Goal: Check status: Check status

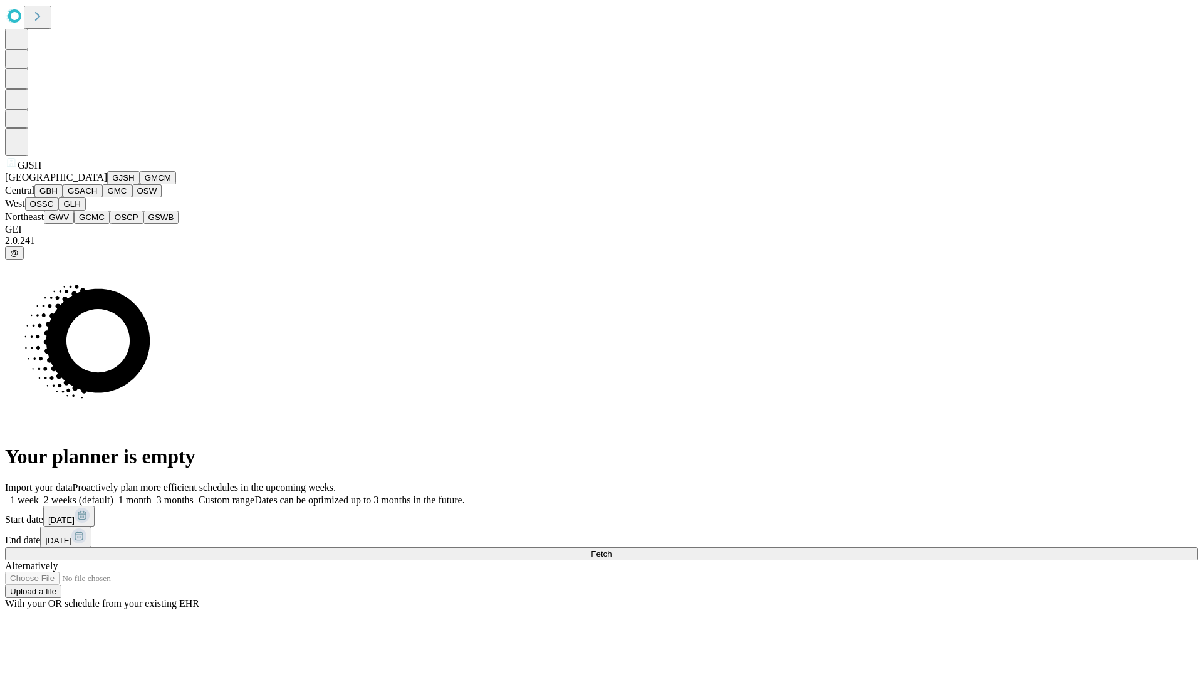
click at [107, 184] on button "GJSH" at bounding box center [123, 177] width 33 height 13
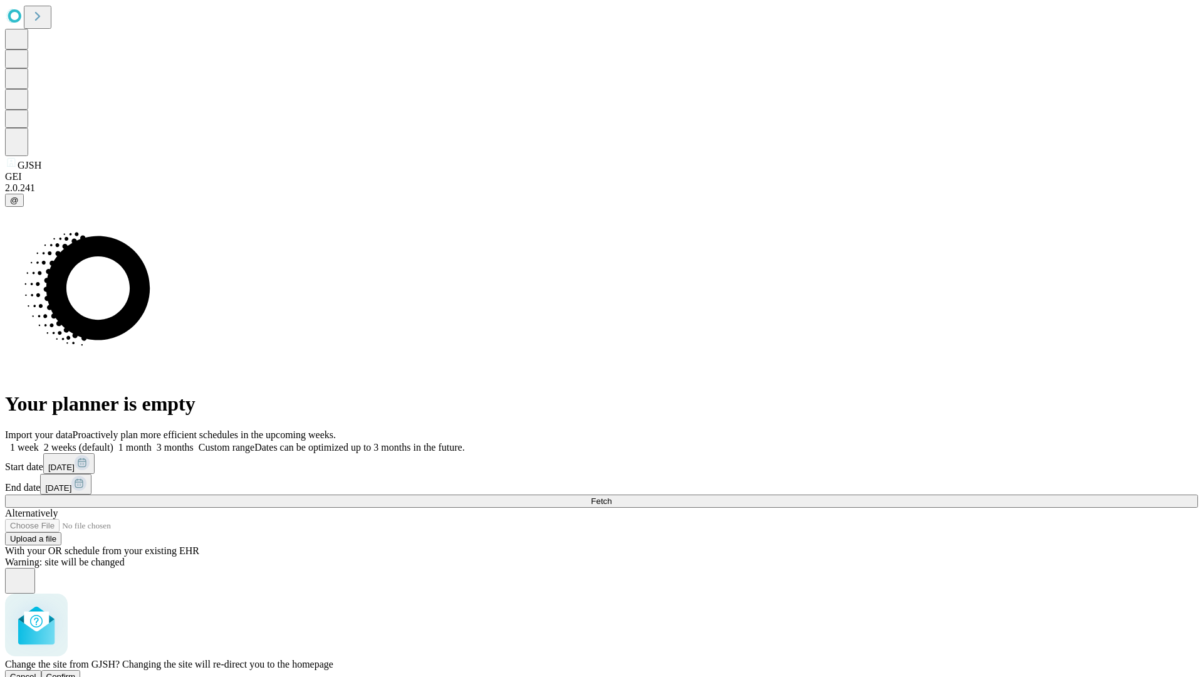
click at [76, 672] on span "Confirm" at bounding box center [60, 676] width 29 height 9
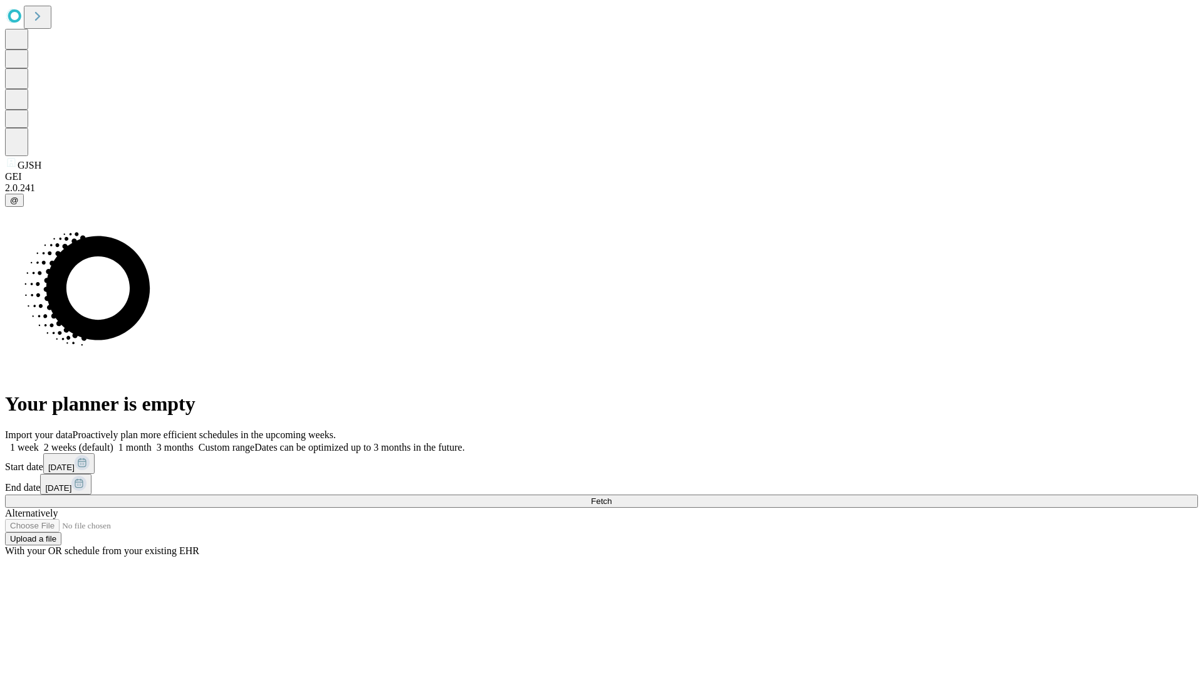
click at [39, 442] on label "1 week" at bounding box center [22, 447] width 34 height 11
click at [612, 496] on span "Fetch" at bounding box center [601, 500] width 21 height 9
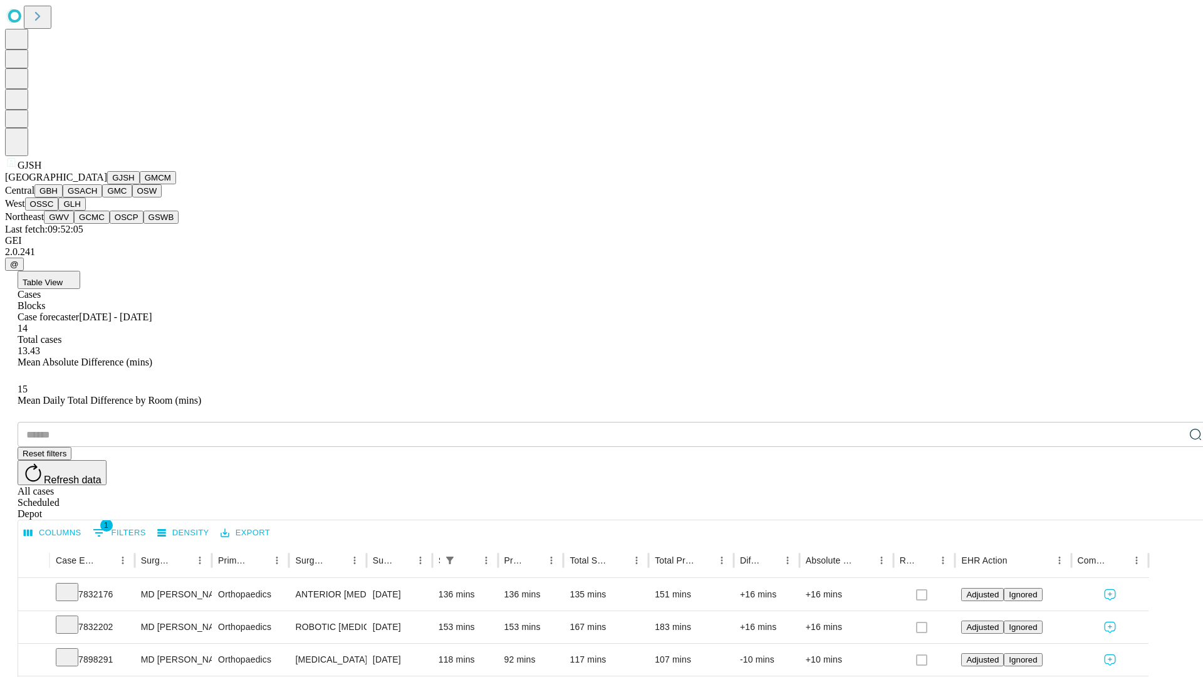
click at [140, 184] on button "GMCM" at bounding box center [158, 177] width 36 height 13
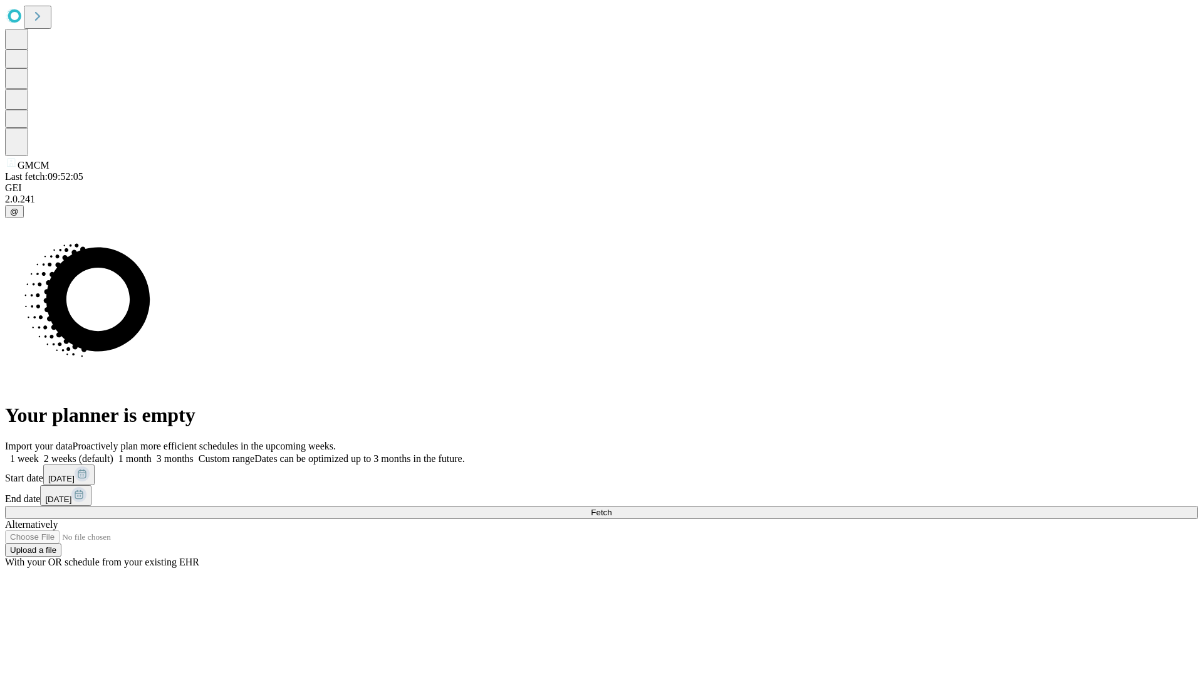
click at [612, 508] on span "Fetch" at bounding box center [601, 512] width 21 height 9
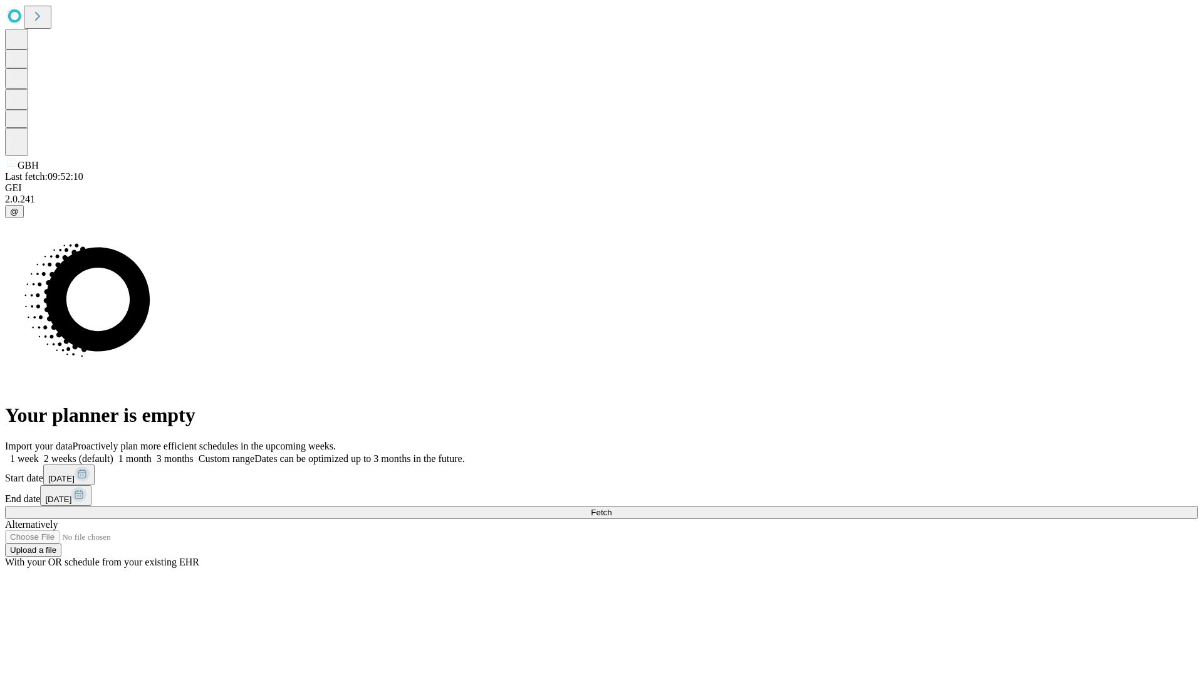
click at [39, 453] on label "1 week" at bounding box center [22, 458] width 34 height 11
click at [612, 508] on span "Fetch" at bounding box center [601, 512] width 21 height 9
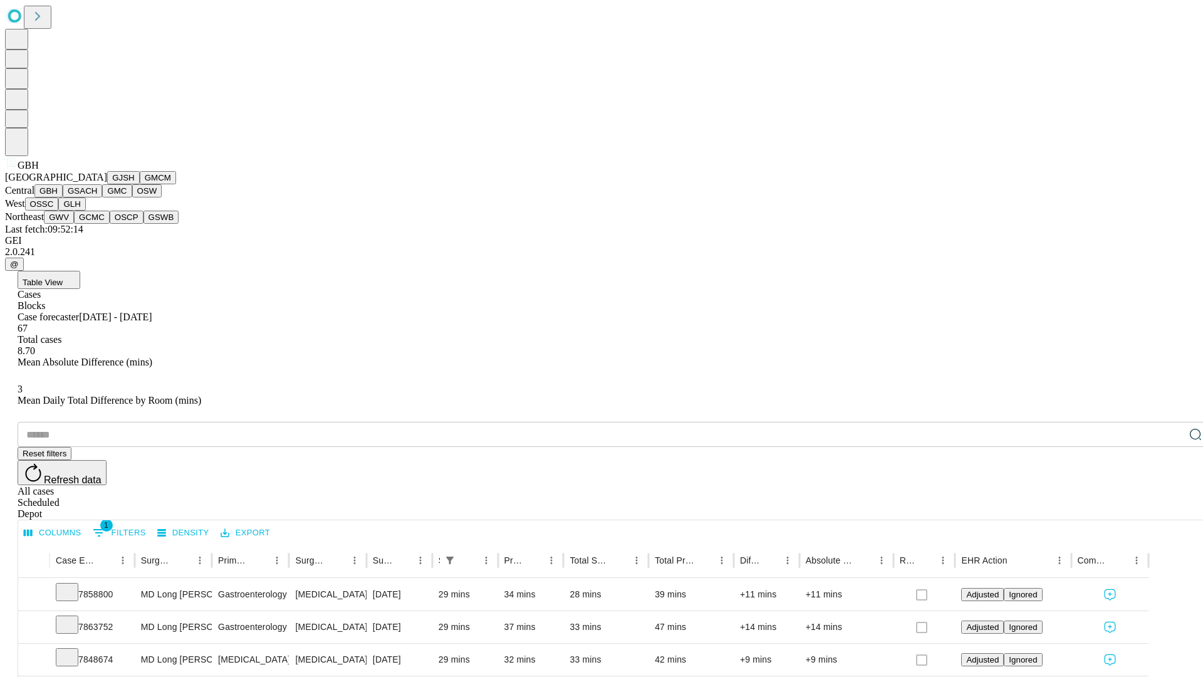
click at [97, 197] on button "GSACH" at bounding box center [82, 190] width 39 height 13
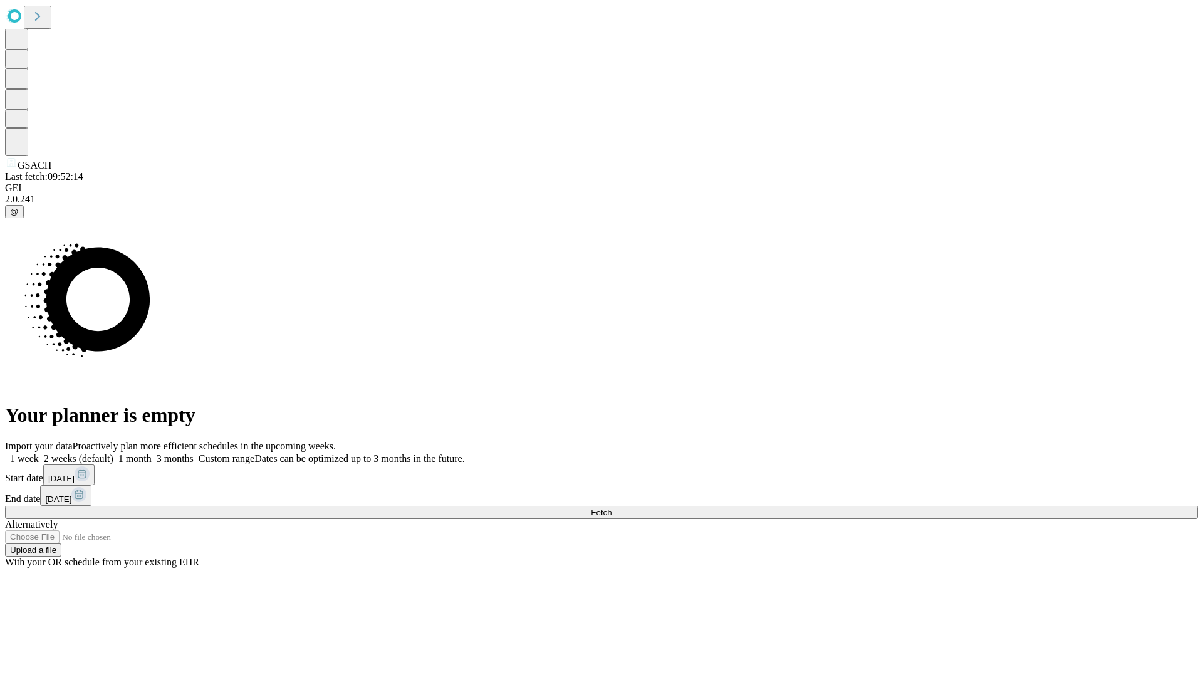
click at [39, 453] on label "1 week" at bounding box center [22, 458] width 34 height 11
click at [612, 508] on span "Fetch" at bounding box center [601, 512] width 21 height 9
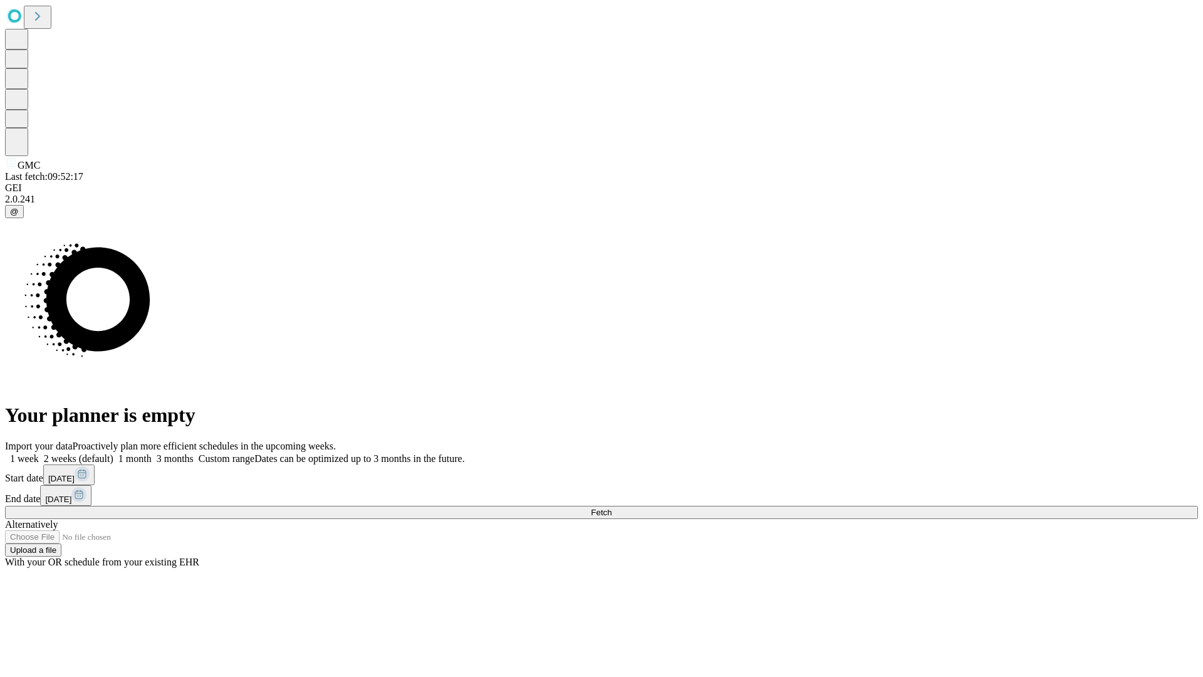
click at [612, 508] on span "Fetch" at bounding box center [601, 512] width 21 height 9
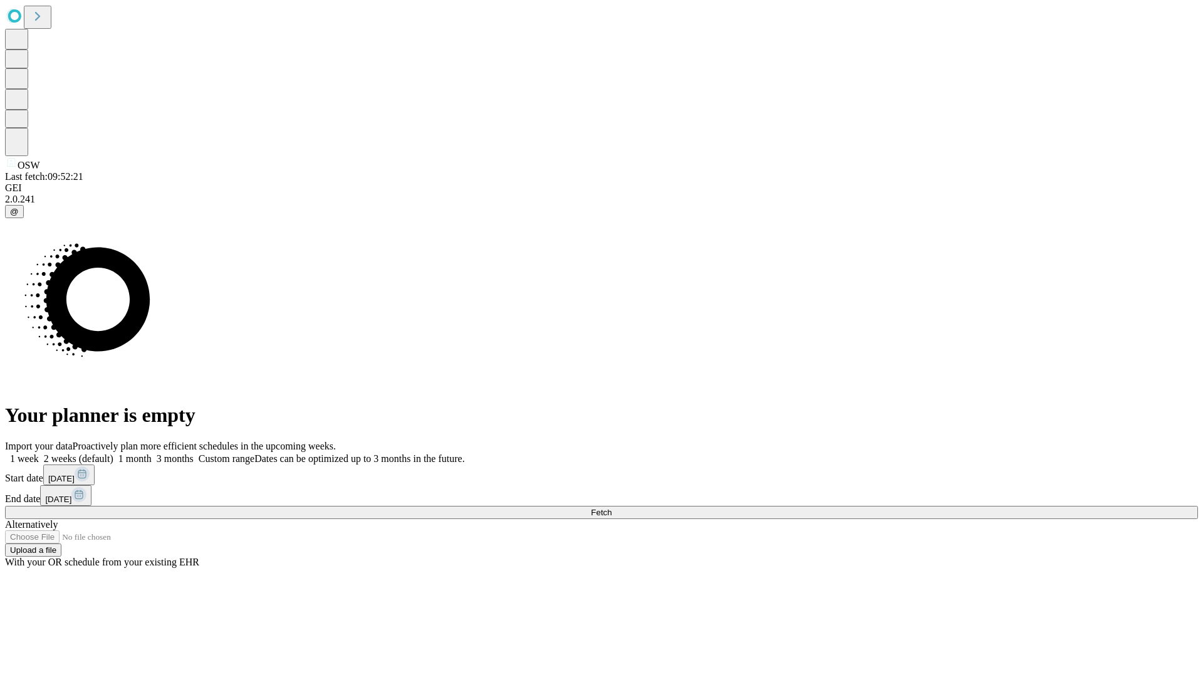
click at [39, 453] on label "1 week" at bounding box center [22, 458] width 34 height 11
click at [612, 508] on span "Fetch" at bounding box center [601, 512] width 21 height 9
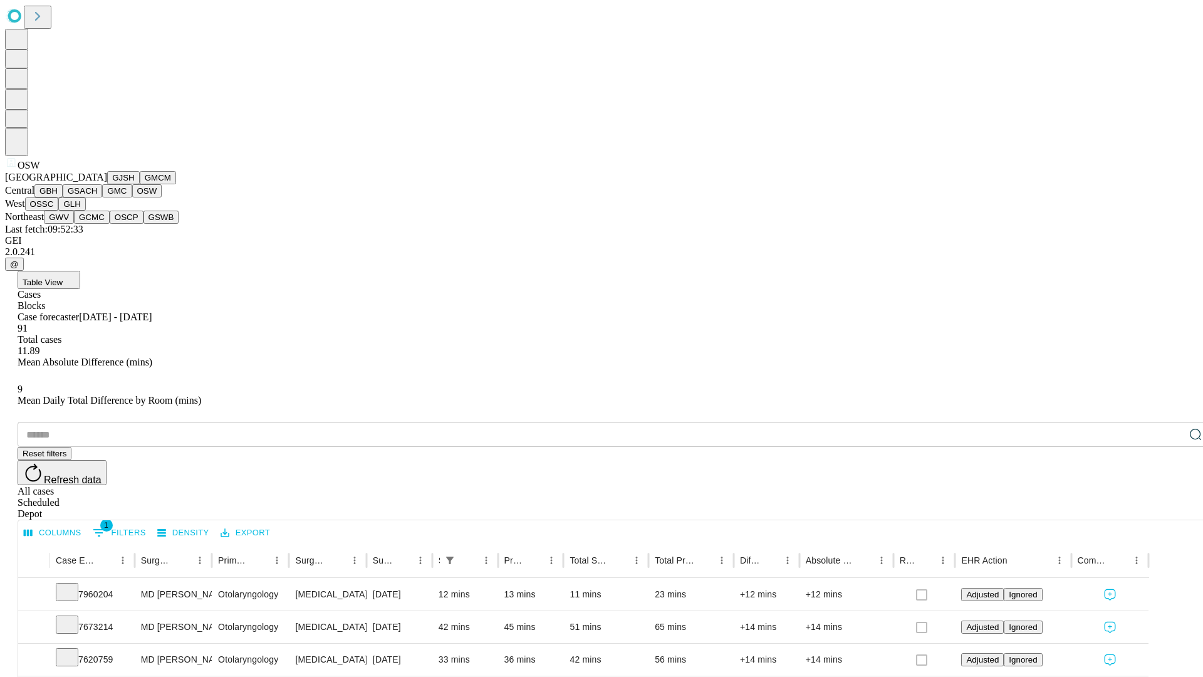
click at [59, 211] on button "OSSC" at bounding box center [42, 203] width 34 height 13
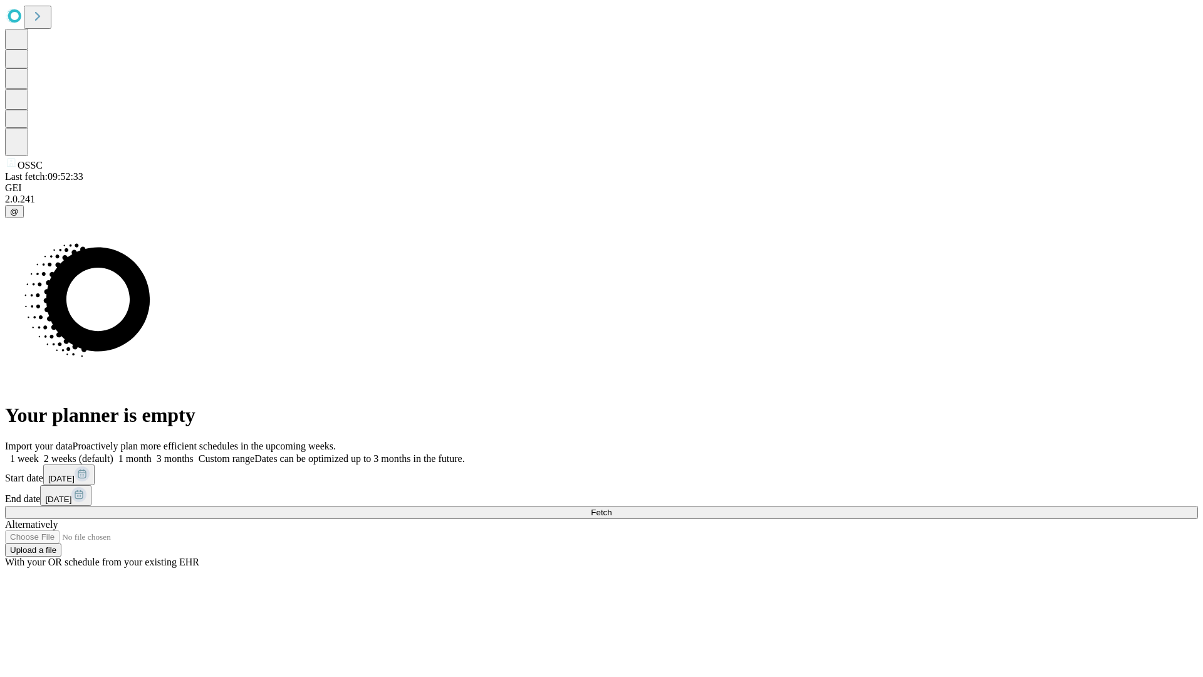
click at [39, 453] on label "1 week" at bounding box center [22, 458] width 34 height 11
click at [612, 508] on span "Fetch" at bounding box center [601, 512] width 21 height 9
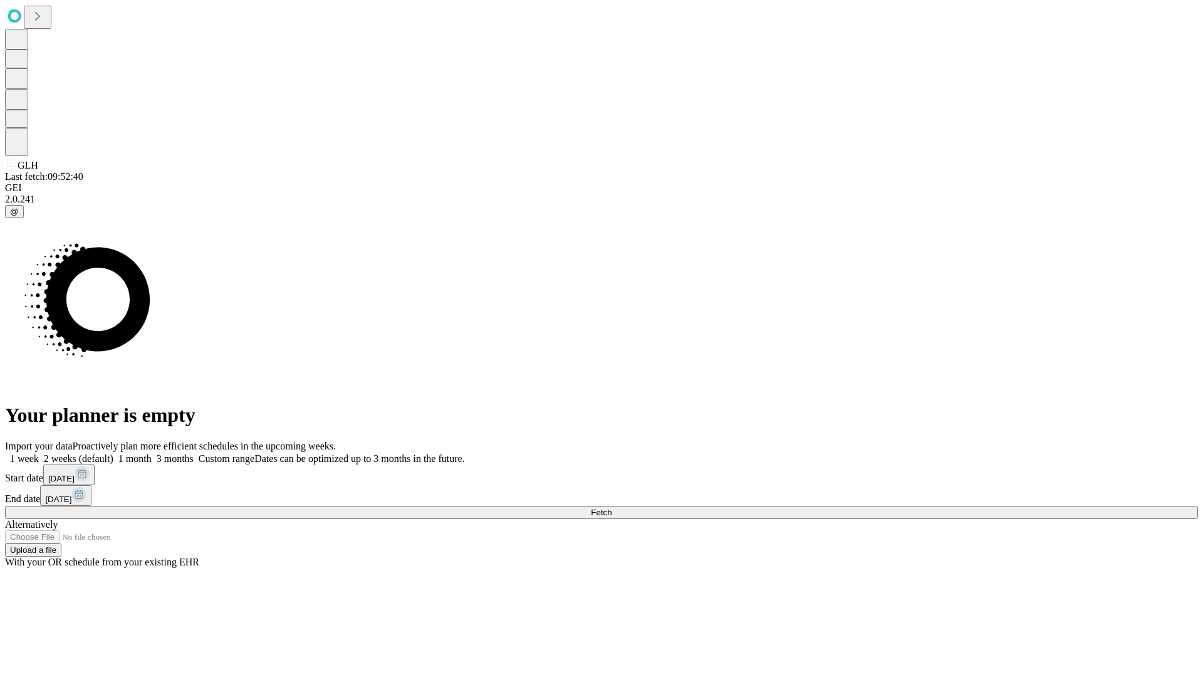
click at [39, 453] on label "1 week" at bounding box center [22, 458] width 34 height 11
click at [612, 508] on span "Fetch" at bounding box center [601, 512] width 21 height 9
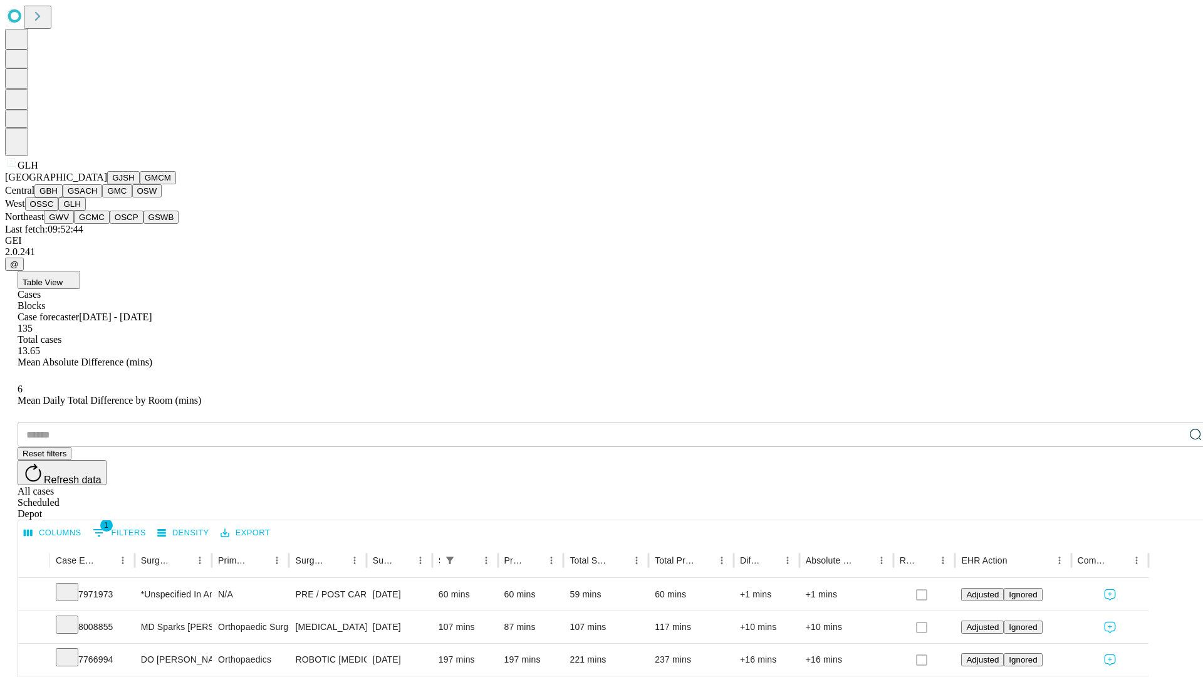
click at [74, 224] on button "GWV" at bounding box center [59, 217] width 30 height 13
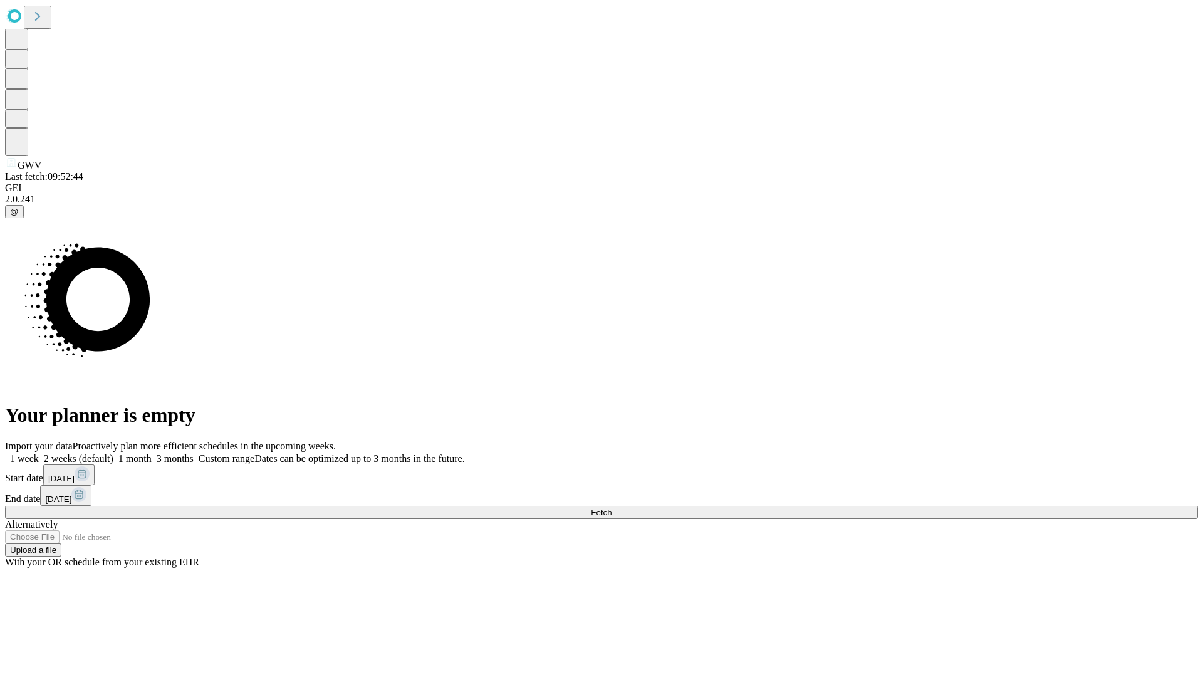
click at [39, 453] on label "1 week" at bounding box center [22, 458] width 34 height 11
click at [612, 508] on span "Fetch" at bounding box center [601, 512] width 21 height 9
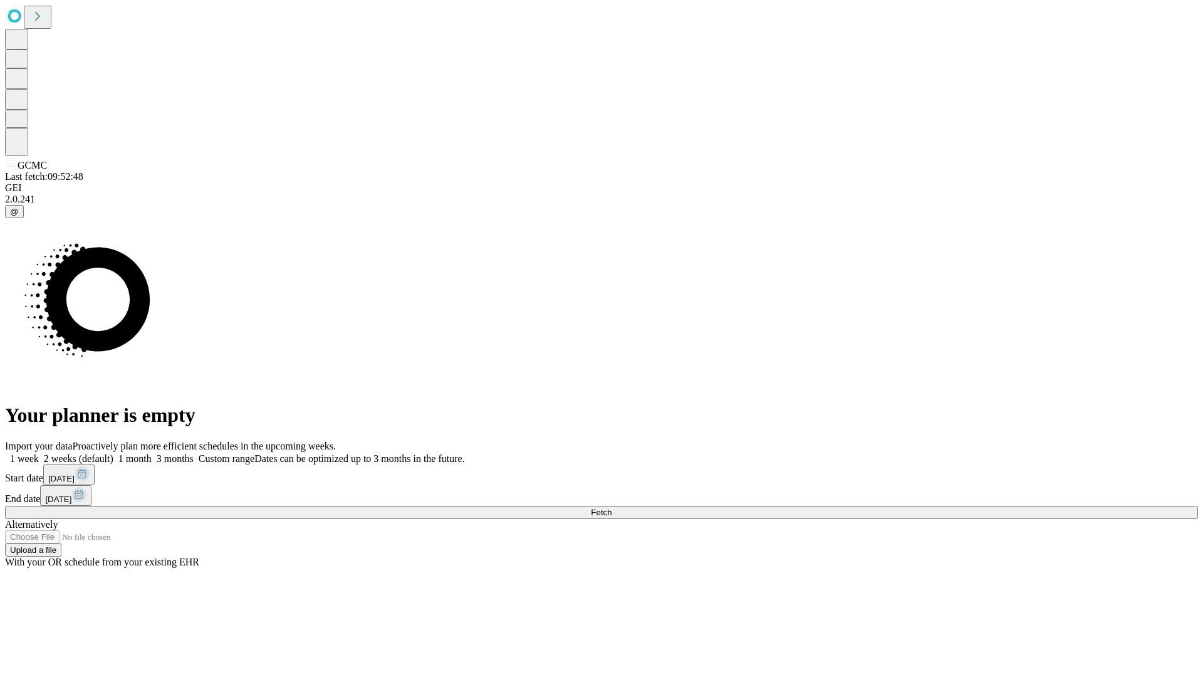
click at [39, 453] on label "1 week" at bounding box center [22, 458] width 34 height 11
click at [612, 508] on span "Fetch" at bounding box center [601, 512] width 21 height 9
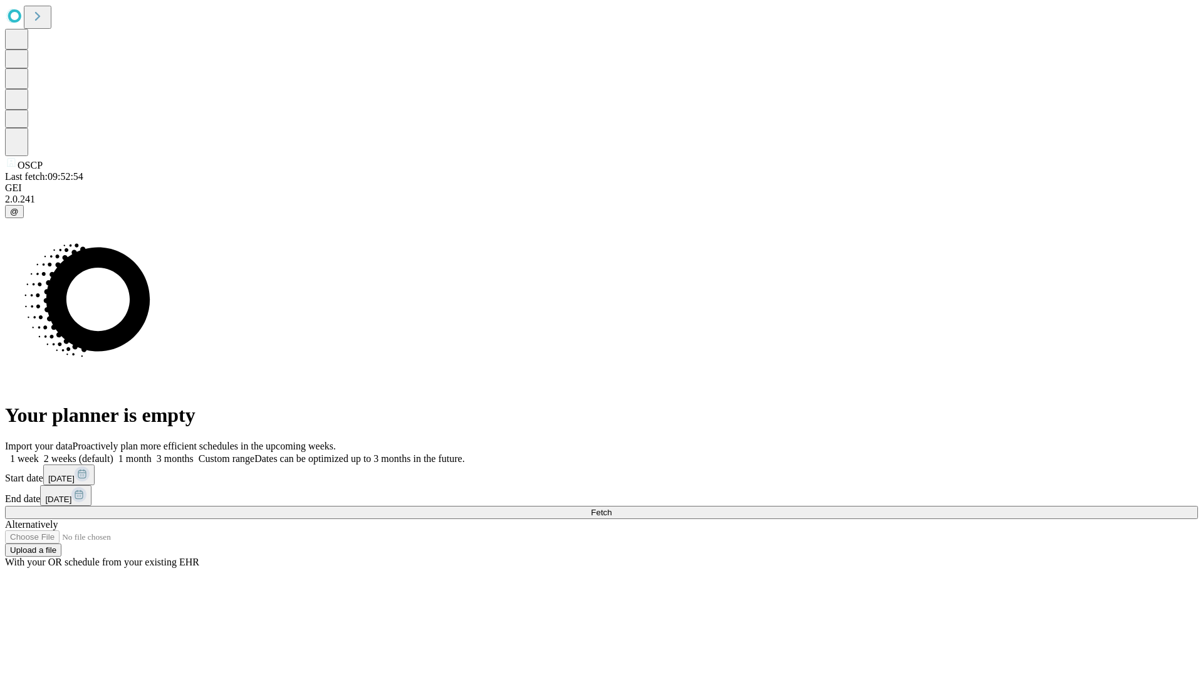
click at [39, 453] on label "1 week" at bounding box center [22, 458] width 34 height 11
click at [612, 508] on span "Fetch" at bounding box center [601, 512] width 21 height 9
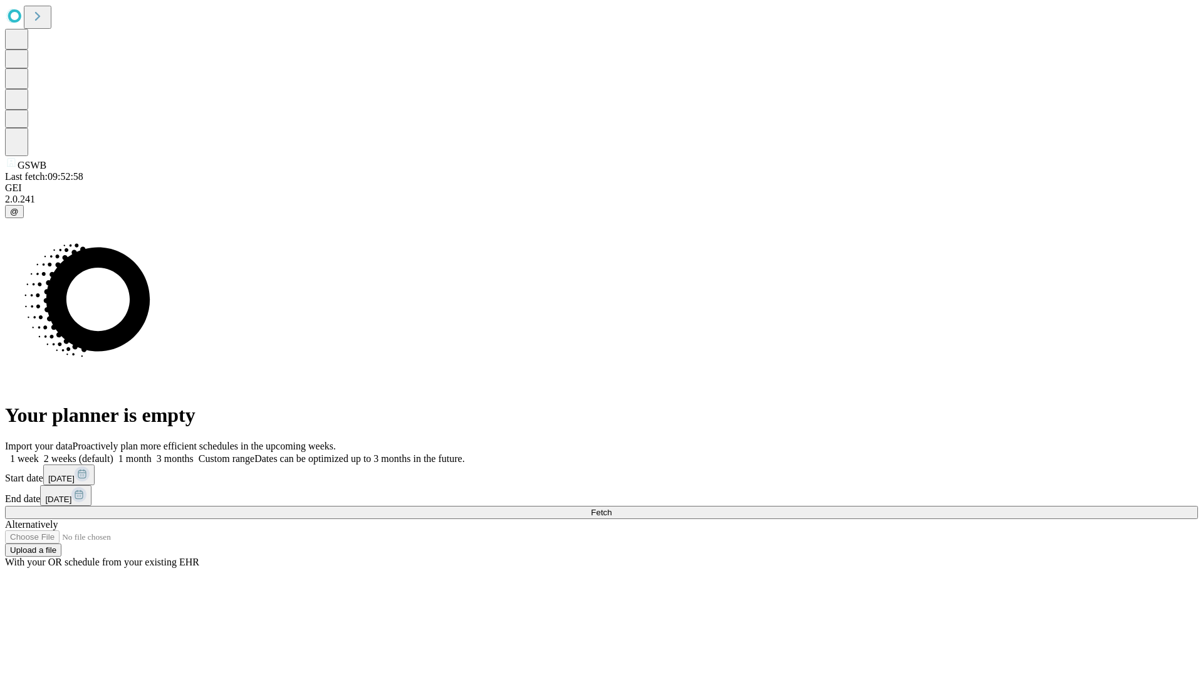
click at [39, 453] on label "1 week" at bounding box center [22, 458] width 34 height 11
click at [612, 508] on span "Fetch" at bounding box center [601, 512] width 21 height 9
